Goal: Task Accomplishment & Management: Use online tool/utility

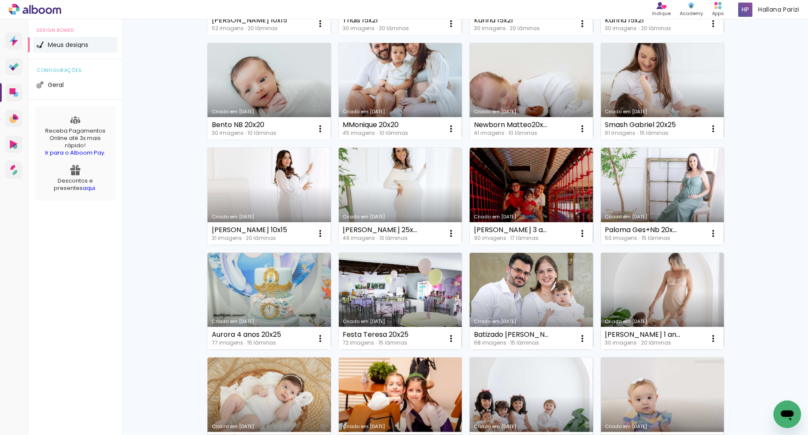
scroll to position [174, 0]
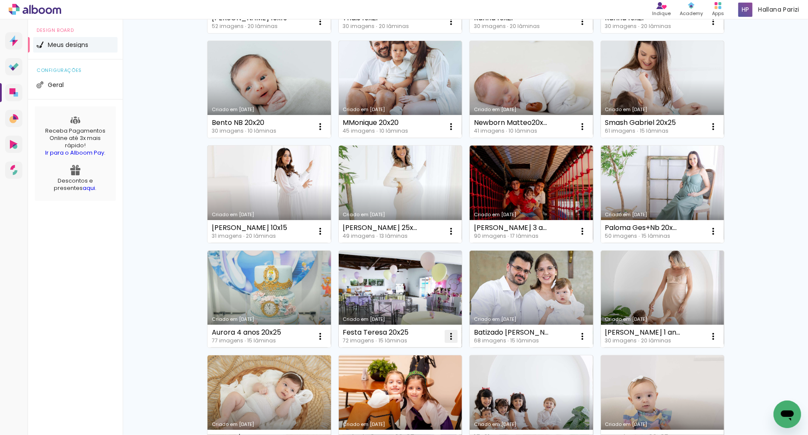
click at [456, 330] on paper-icon-button at bounding box center [451, 336] width 17 height 17
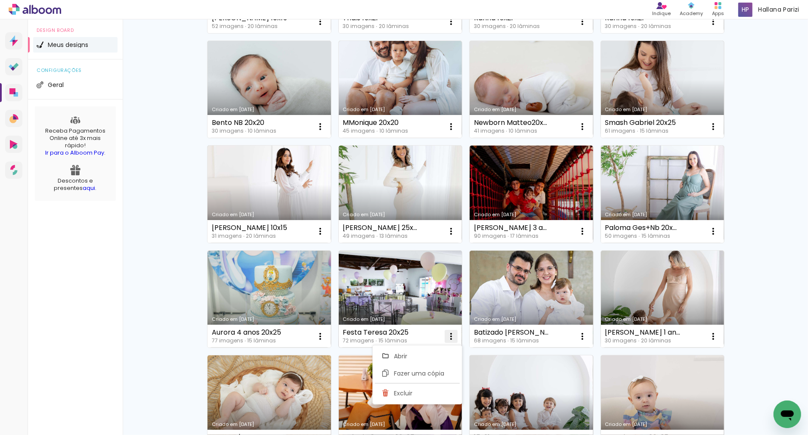
click at [417, 365] on paper-item "Fazer uma cópia" at bounding box center [417, 373] width 85 height 17
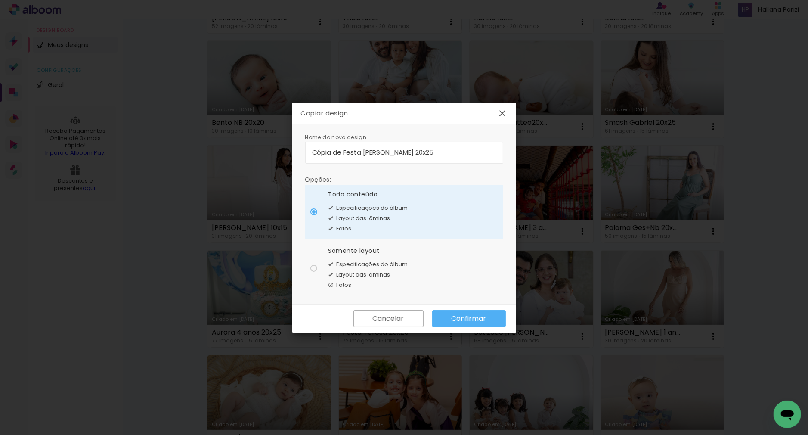
drag, startPoint x: 385, startPoint y: 152, endPoint x: 313, endPoint y: 149, distance: 72.4
click at [313, 149] on input "Cópia de Festa [PERSON_NAME] 20x25" at bounding box center [404, 152] width 184 height 10
type input "20x25"
type paper-input "20x25"
type input "[PERSON_NAME] festa 20x25"
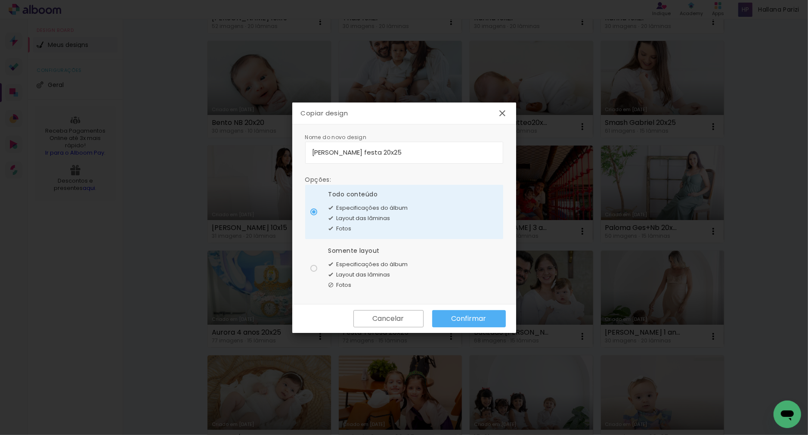
type paper-input "[PERSON_NAME] festa 20x25"
click at [428, 263] on paper-radio-button "Somente layout Especificações do álbum Layout das lâminas Fotos" at bounding box center [404, 268] width 198 height 54
type paper-radio-button "on"
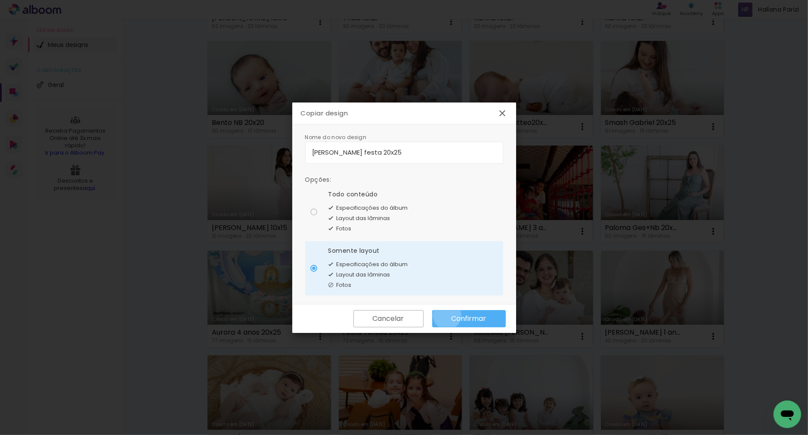
click at [447, 315] on paper-button "Confirmar" at bounding box center [469, 318] width 74 height 17
